Goal: Task Accomplishment & Management: Complete application form

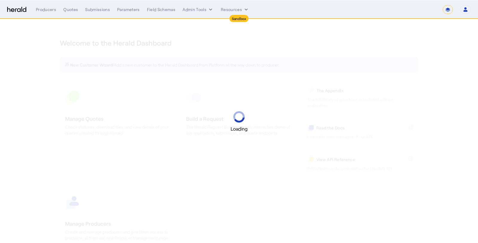
select select "*******"
select select "pfm_2v8p_herald_api"
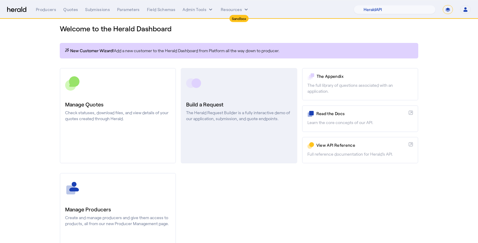
scroll to position [31, 0]
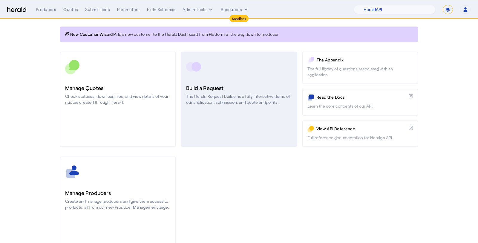
click at [199, 139] on link "Build a Request The Herald Request Builder is a fully interactive demo of our a…" at bounding box center [239, 100] width 116 height 96
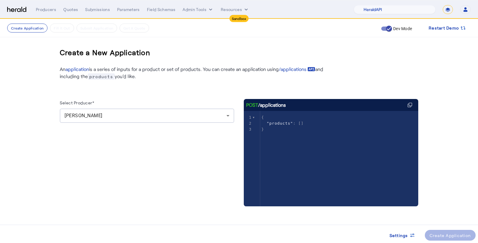
click at [127, 117] on div "[PERSON_NAME]" at bounding box center [146, 115] width 162 height 7
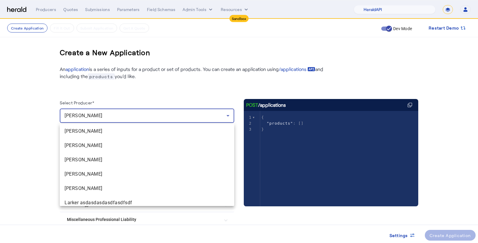
scroll to position [77, 0]
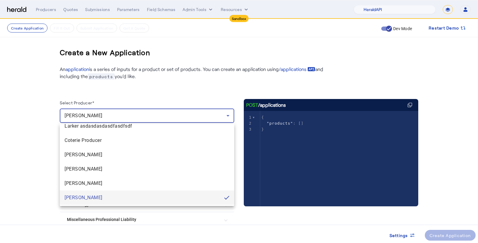
click at [30, 185] on div at bounding box center [239, 121] width 478 height 243
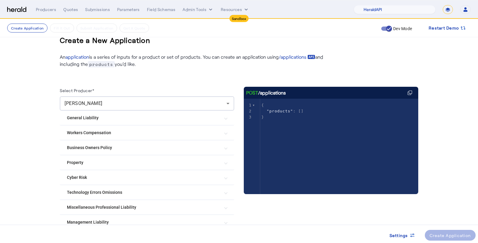
scroll to position [32, 0]
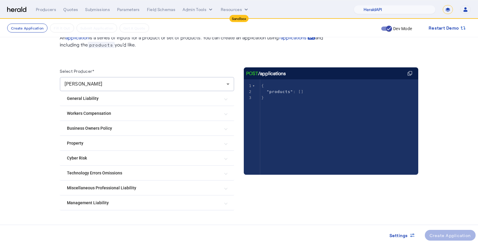
click at [70, 156] on Risk "Cyber Risk" at bounding box center [143, 158] width 153 height 6
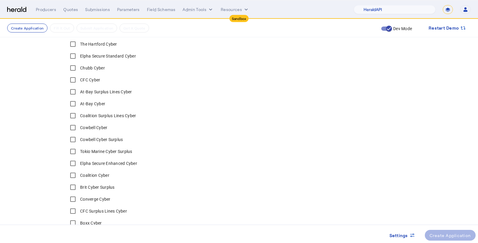
scroll to position [237, 0]
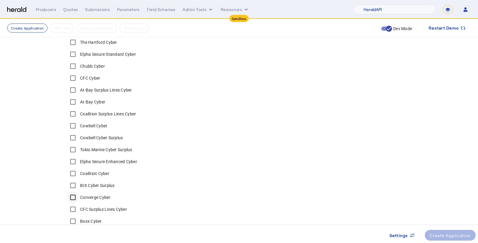
click at [79, 198] on div at bounding box center [73, 198] width 14 height 14
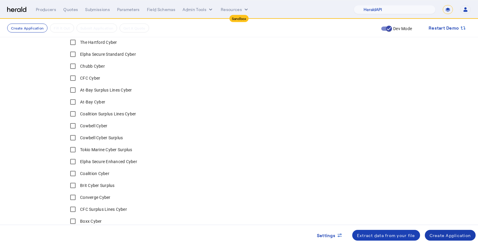
click at [439, 234] on div "Create Application" at bounding box center [450, 236] width 42 height 6
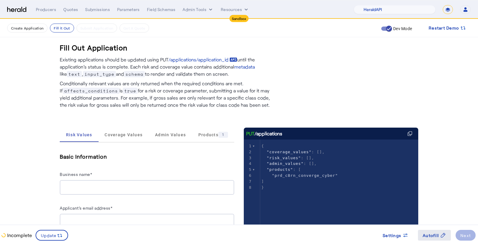
click at [438, 233] on span "Autofill" at bounding box center [431, 236] width 16 height 6
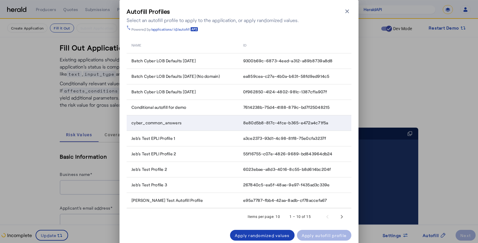
click at [180, 120] on span "cyber_common_answers" at bounding box center [156, 123] width 50 height 6
click at [320, 234] on div "Apply autofill profile" at bounding box center [324, 236] width 45 height 6
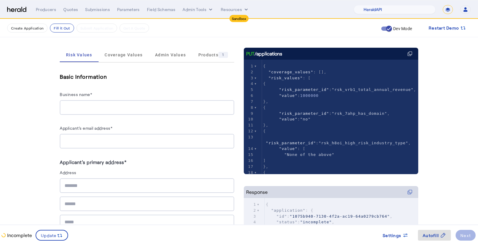
scroll to position [56, 0]
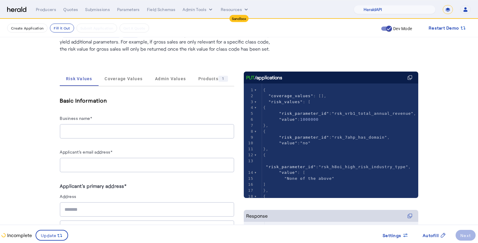
click at [114, 127] on div at bounding box center [147, 131] width 165 height 15
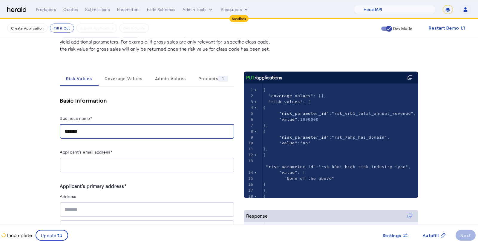
type input "*******"
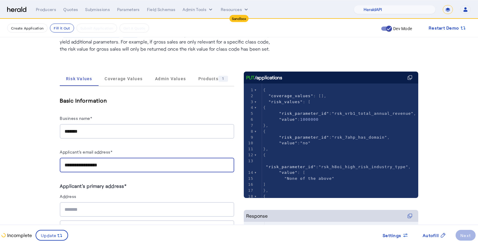
type input "**********"
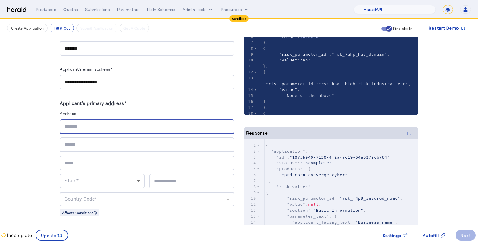
scroll to position [158, 0]
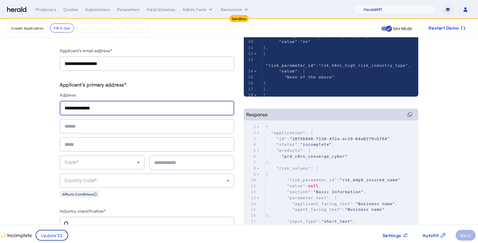
type input "**********"
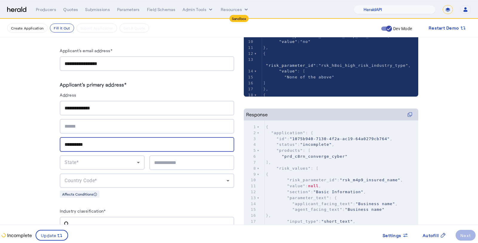
type input "**********"
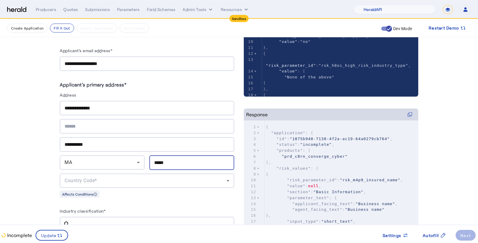
type input "*****"
click at [122, 174] on div "Country Code*" at bounding box center [147, 181] width 165 height 14
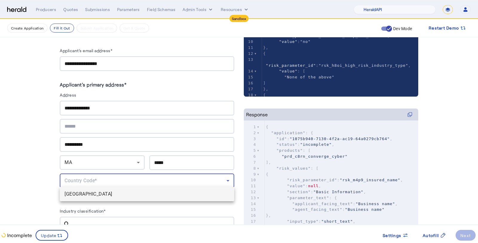
click at [95, 195] on span "[GEOGRAPHIC_DATA]" at bounding box center [147, 194] width 165 height 7
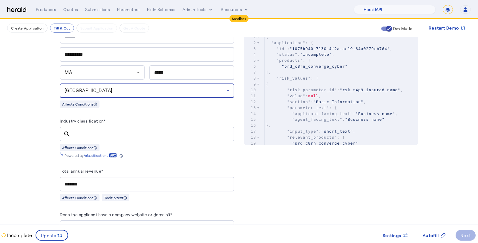
scroll to position [267, 0]
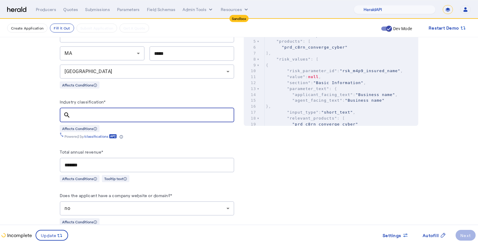
click at [92, 112] on input "Industry classification*" at bounding box center [152, 115] width 154 height 7
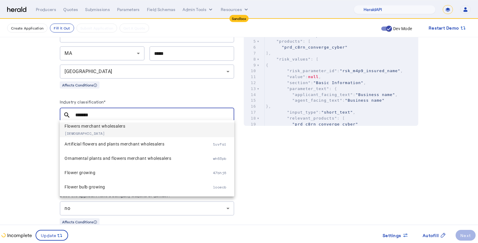
type input "*******"
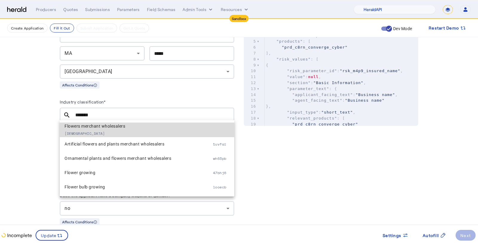
click at [102, 128] on span "Flowers merchant wholesalers" at bounding box center [139, 126] width 148 height 7
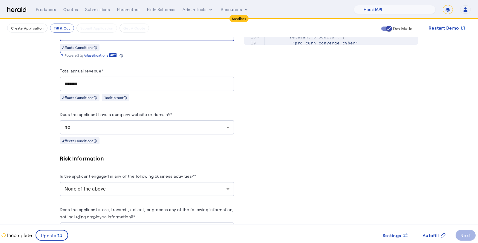
scroll to position [350, 0]
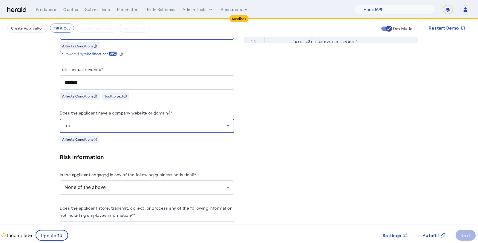
click at [70, 127] on div "no" at bounding box center [146, 125] width 162 height 7
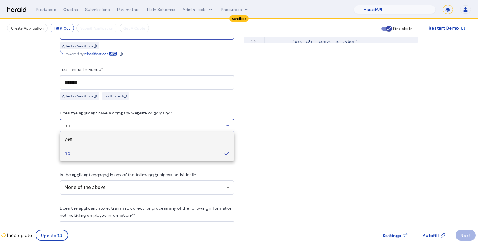
click at [67, 141] on span "yes" at bounding box center [147, 139] width 165 height 7
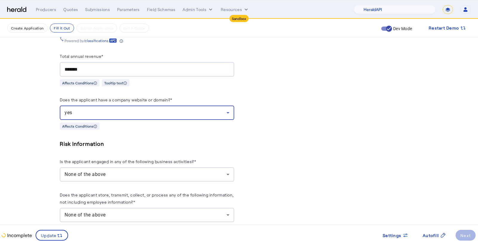
scroll to position [368, 0]
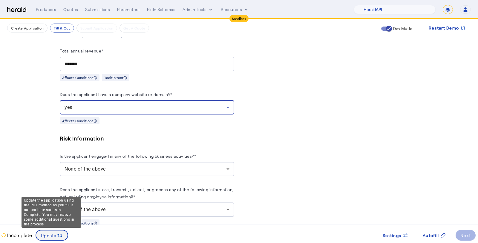
click at [55, 235] on span "Update" at bounding box center [49, 236] width 16 height 6
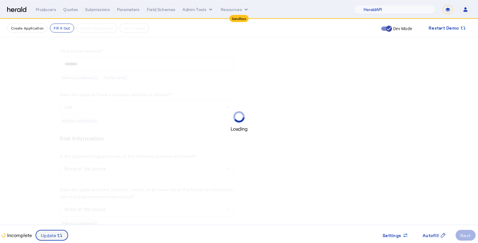
scroll to position [0, 0]
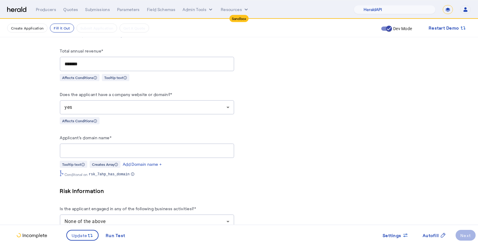
click at [113, 148] on input "Applicant's domain name*" at bounding box center [147, 151] width 165 height 7
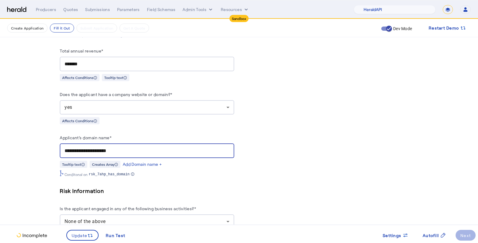
click at [70, 148] on input "**********" at bounding box center [147, 151] width 165 height 7
click at [79, 145] on div "**********" at bounding box center [147, 151] width 165 height 15
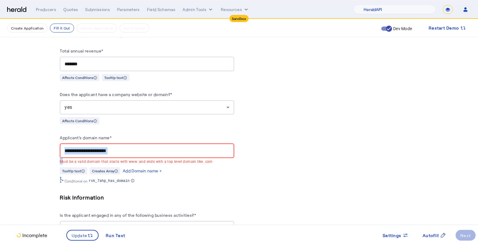
click at [79, 145] on div "**********" at bounding box center [147, 151] width 165 height 15
click at [77, 148] on input "**********" at bounding box center [147, 151] width 165 height 7
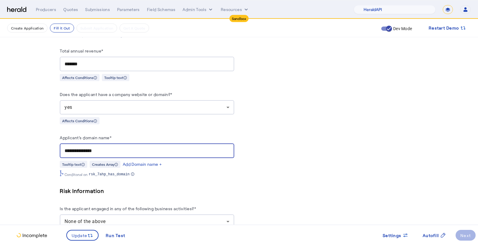
type input "**********"
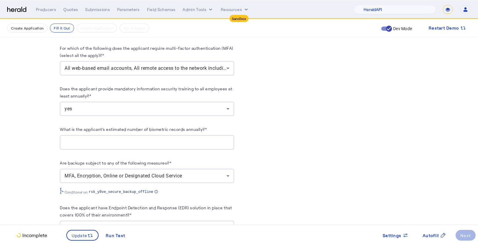
scroll to position [794, 0]
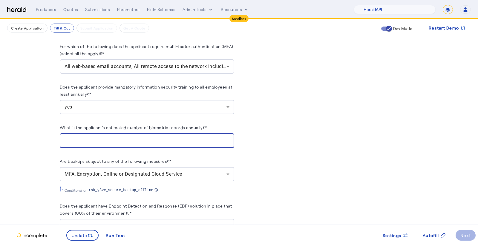
click at [84, 137] on input "What is the applicant's estimated number of biometric records annually?*" at bounding box center [147, 140] width 165 height 7
type input "*"
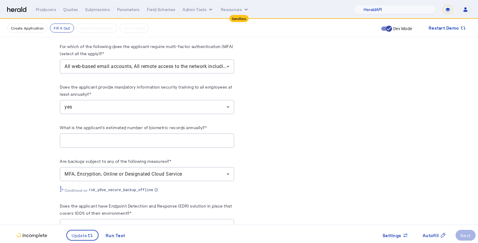
click at [39, 143] on fill-application-step "**********" at bounding box center [239, 38] width 478 height 1626
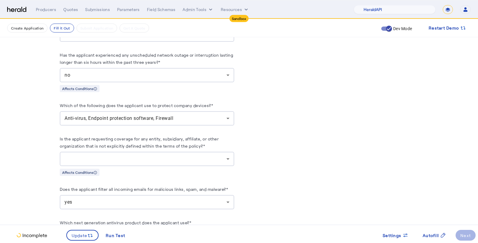
scroll to position [1044, 0]
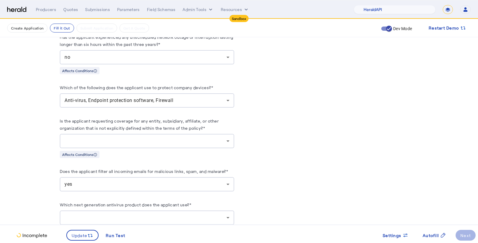
click at [88, 139] on div at bounding box center [146, 141] width 162 height 7
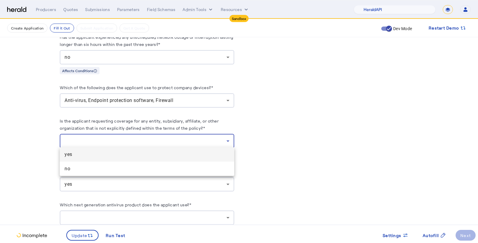
drag, startPoint x: 83, startPoint y: 167, endPoint x: 84, endPoint y: 153, distance: 14.3
click at [84, 153] on div "yes no" at bounding box center [147, 162] width 174 height 29
click at [77, 170] on span "no" at bounding box center [147, 168] width 165 height 7
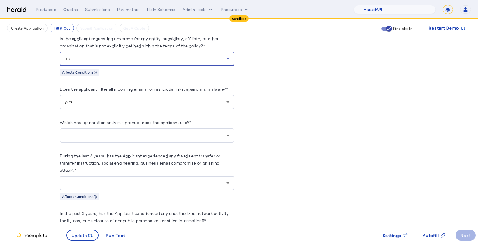
scroll to position [1129, 0]
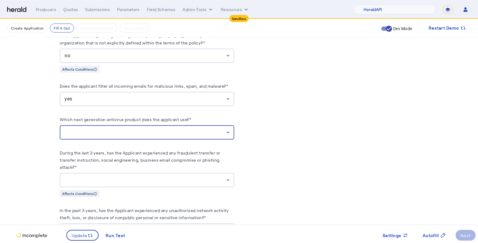
click at [93, 134] on div at bounding box center [146, 132] width 162 height 7
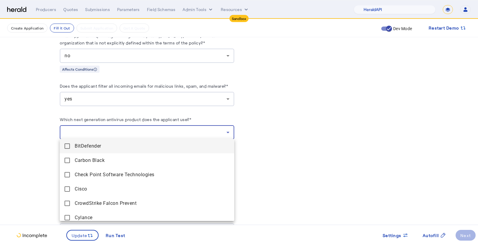
click at [89, 151] on mat-option "BitDefender" at bounding box center [147, 146] width 174 height 14
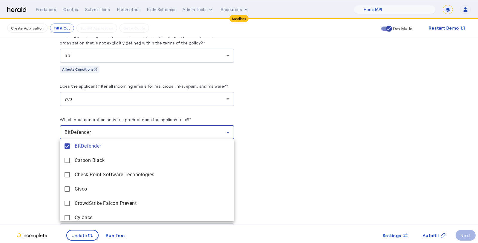
click at [47, 165] on div at bounding box center [239, 121] width 478 height 243
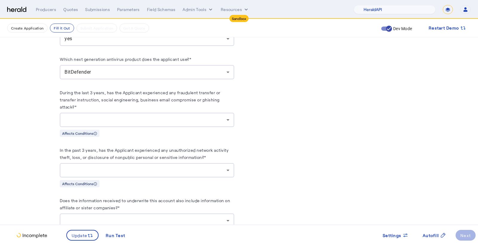
scroll to position [1196, 0]
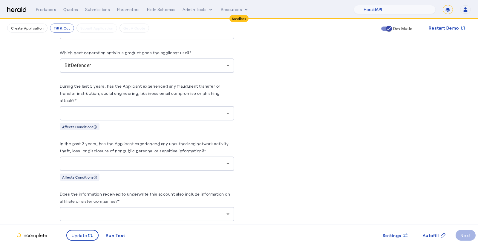
click at [80, 110] on div at bounding box center [146, 113] width 162 height 7
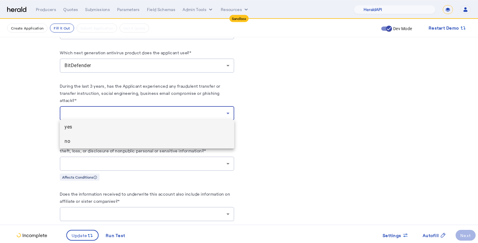
click at [76, 138] on mat-option "no" at bounding box center [147, 141] width 174 height 14
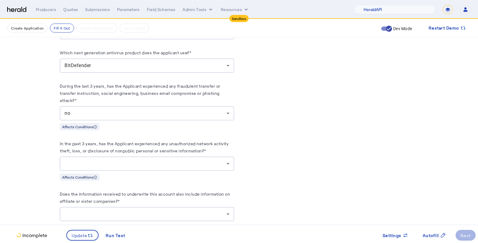
click at [72, 166] on div at bounding box center [147, 164] width 165 height 14
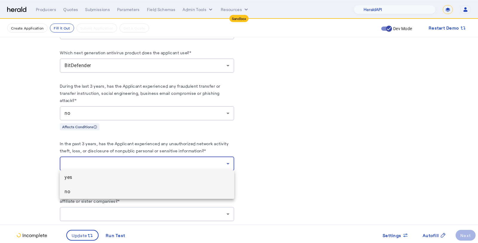
click at [74, 190] on span "no" at bounding box center [147, 191] width 165 height 7
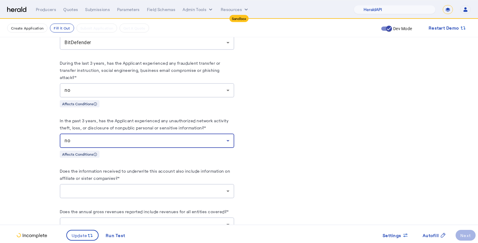
scroll to position [1250, 0]
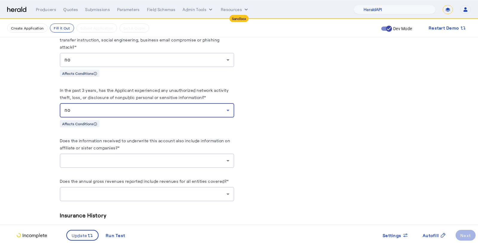
click at [87, 154] on div at bounding box center [147, 161] width 165 height 14
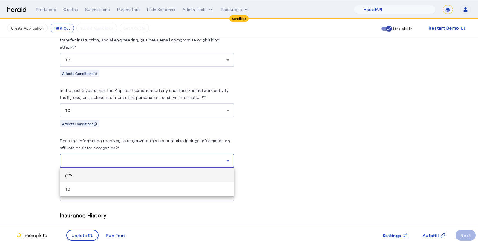
drag, startPoint x: 81, startPoint y: 189, endPoint x: 86, endPoint y: 176, distance: 13.8
click at [86, 176] on div "yes no" at bounding box center [147, 182] width 174 height 29
click at [86, 176] on span "yes" at bounding box center [147, 174] width 165 height 7
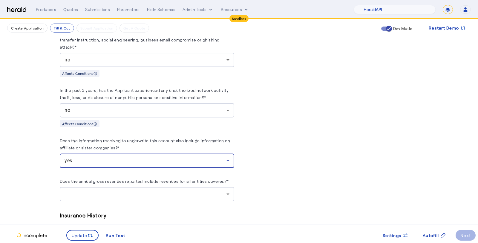
scroll to position [1283, 0]
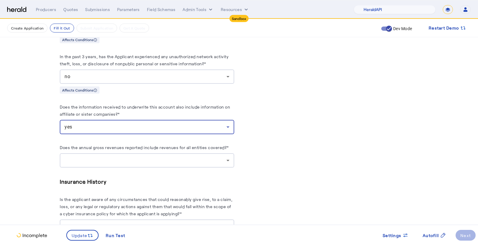
click at [95, 158] on div at bounding box center [146, 160] width 162 height 7
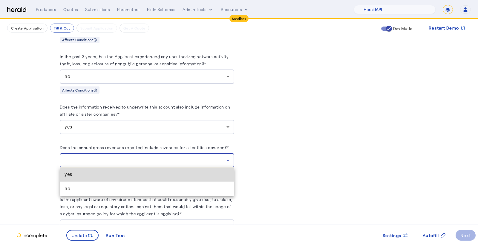
click at [90, 176] on span "yes" at bounding box center [147, 174] width 165 height 7
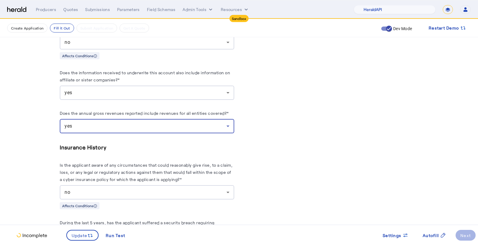
scroll to position [1400, 0]
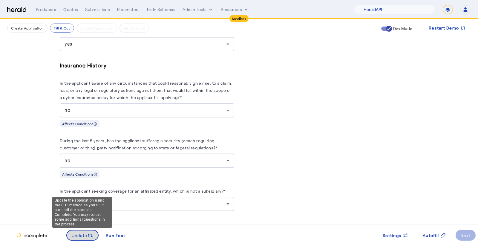
click at [82, 233] on span "Update" at bounding box center [80, 236] width 16 height 6
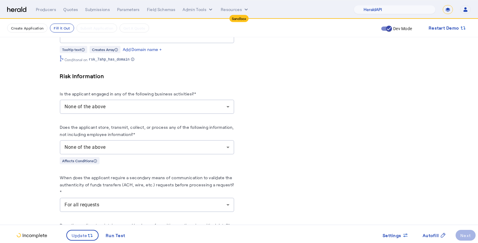
scroll to position [0, 0]
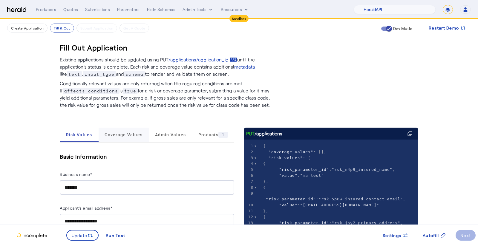
click at [129, 138] on span "Coverage Values" at bounding box center [124, 135] width 38 height 14
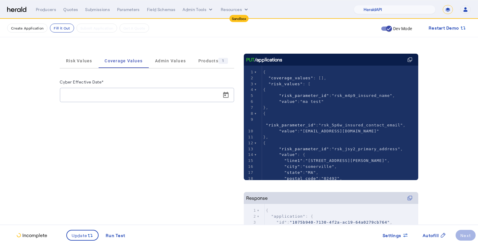
scroll to position [79, 0]
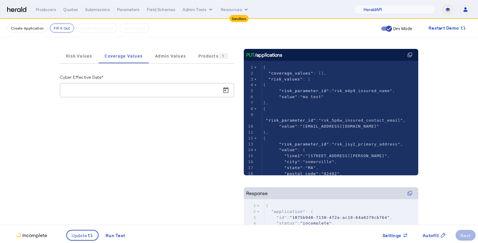
click at [108, 91] on input "Cyber Effective Date*" at bounding box center [149, 90] width 168 height 7
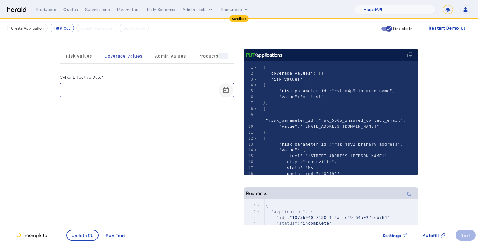
click at [224, 88] on span "Open calendar" at bounding box center [226, 90] width 14 height 14
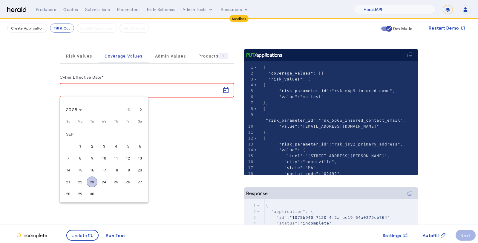
click at [105, 180] on span "24" at bounding box center [104, 182] width 11 height 11
type input "**********"
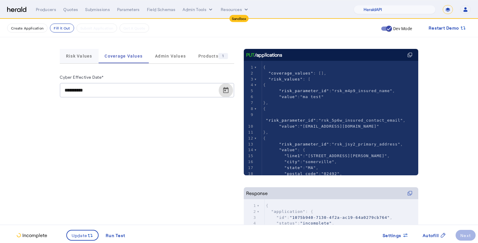
click at [82, 61] on span "Risk Values" at bounding box center [79, 56] width 26 height 14
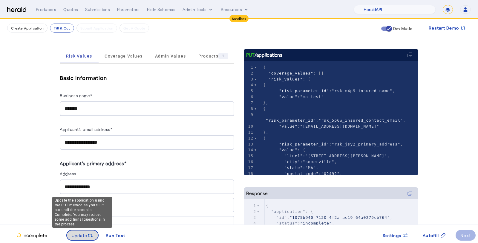
click at [85, 235] on span "Update" at bounding box center [80, 236] width 16 height 6
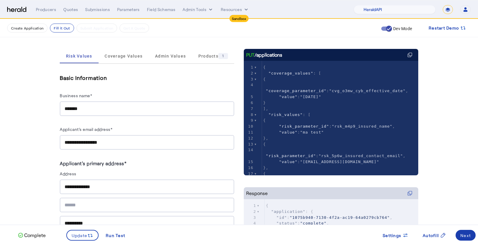
click at [464, 237] on div "Next" at bounding box center [465, 236] width 10 height 6
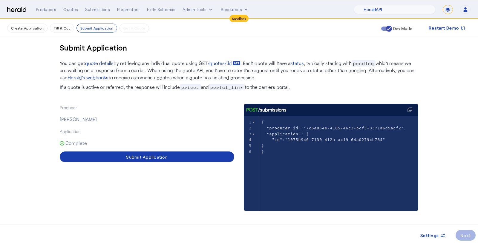
click at [143, 160] on button "Submit Application" at bounding box center [147, 157] width 174 height 11
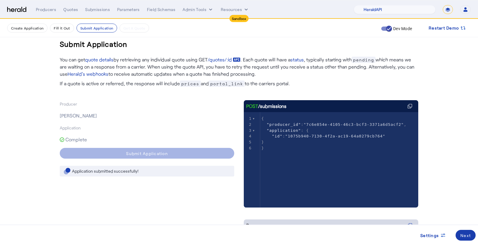
click at [467, 236] on div "Next" at bounding box center [465, 236] width 10 height 6
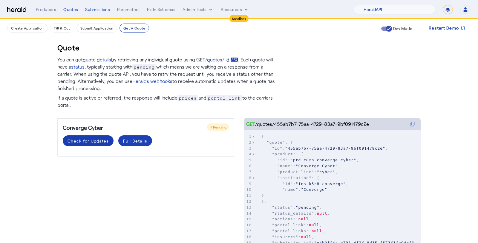
click at [102, 142] on div "Check for Updates" at bounding box center [87, 141] width 41 height 6
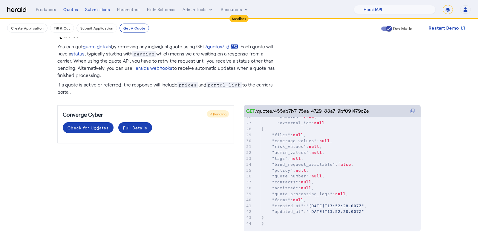
scroll to position [159, 0]
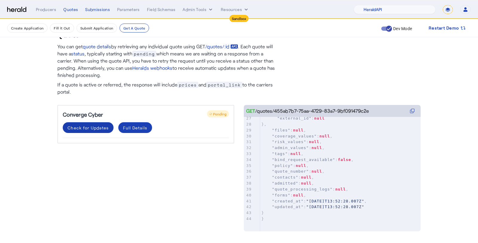
click at [80, 131] on span at bounding box center [88, 128] width 51 height 14
click at [99, 130] on div "Check for Updates" at bounding box center [87, 128] width 41 height 6
click at [95, 126] on div "Check for Updates" at bounding box center [87, 128] width 41 height 6
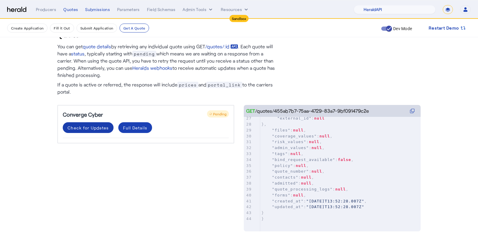
click at [95, 126] on div "Check for Updates" at bounding box center [87, 128] width 41 height 6
click at [99, 128] on div "Check for Updates" at bounding box center [87, 128] width 41 height 6
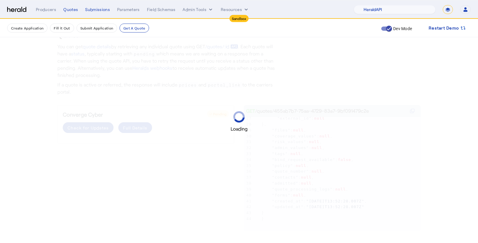
scroll to position [0, 0]
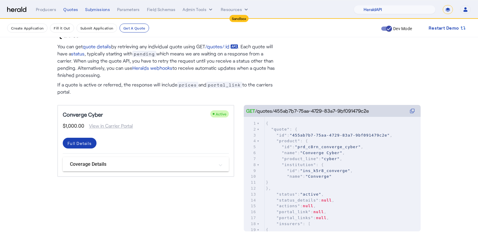
click at [96, 160] on mat-expansion-panel-header "Coverage Details" at bounding box center [146, 164] width 166 height 14
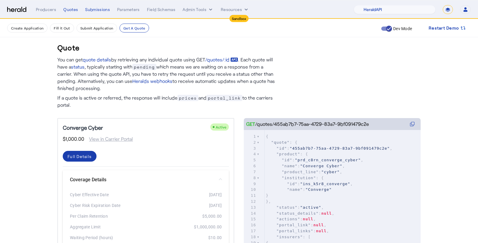
click at [84, 159] on div "Full Details" at bounding box center [79, 156] width 24 height 6
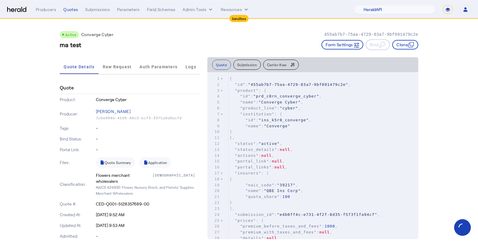
click at [149, 212] on p "[DATE] 9:52 AM" at bounding box center [148, 215] width 105 height 6
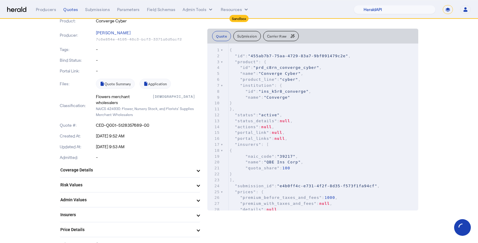
scroll to position [209, 0]
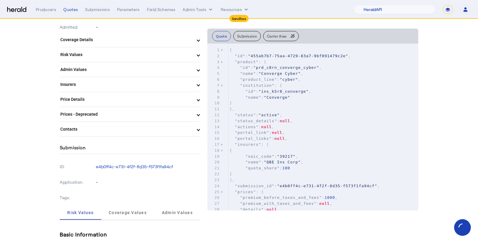
click at [140, 126] on mat-panel-title "Contacts" at bounding box center [126, 129] width 132 height 6
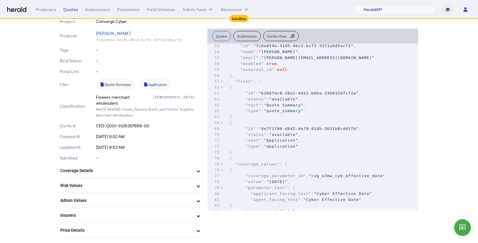
scroll to position [321, 0]
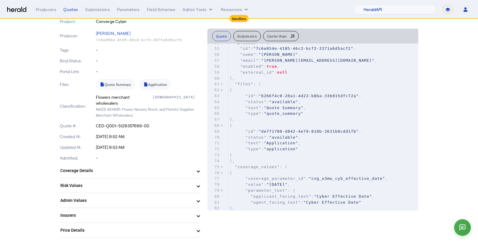
click at [282, 130] on span ""de7f1700-d842-4e79-818b-3631b0cdd1fb"" at bounding box center [309, 131] width 100 height 4
click at [277, 113] on span ""quote_summary"" at bounding box center [283, 113] width 39 height 4
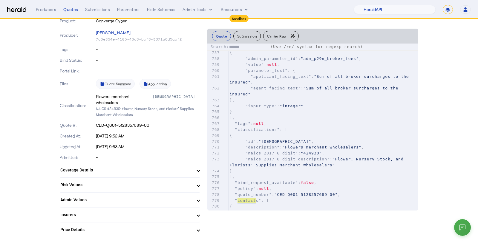
scroll to position [0, 0]
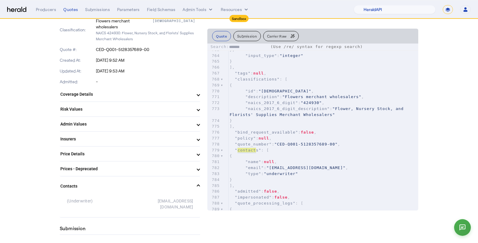
type input "*******"
click at [68, 183] on mat-panel-title "Contacts" at bounding box center [126, 186] width 132 height 6
click at [75, 181] on mat-panel-title "Contacts" at bounding box center [126, 184] width 132 height 6
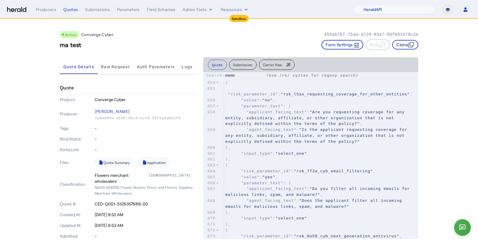
click at [401, 44] on button "Clone" at bounding box center [405, 45] width 26 height 10
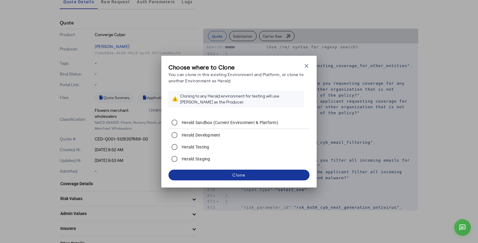
click at [222, 171] on span at bounding box center [238, 175] width 141 height 14
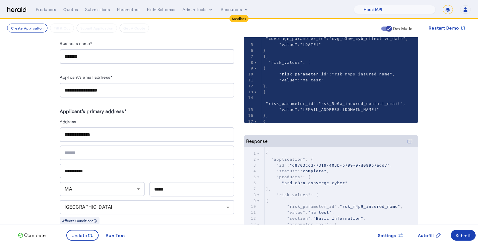
scroll to position [79, 0]
